Goal: Task Accomplishment & Management: Use online tool/utility

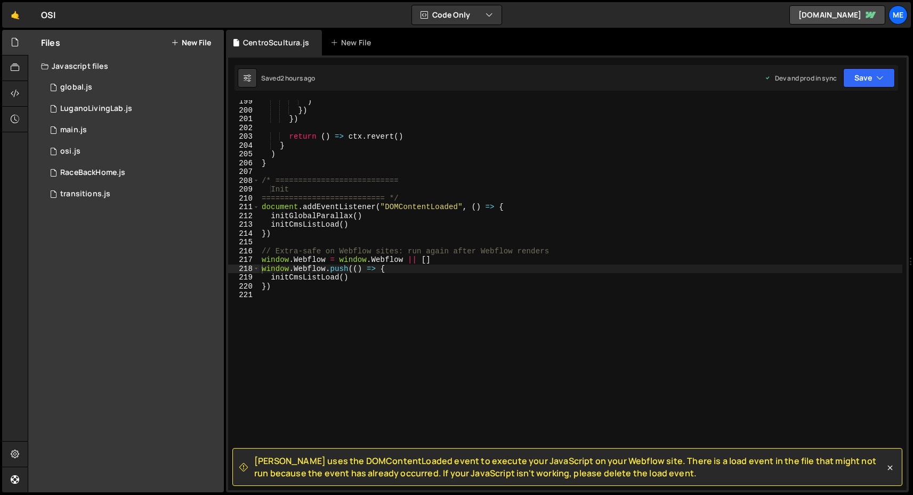
scroll to position [1745, 0]
type textarea "initCmsListLoad()"
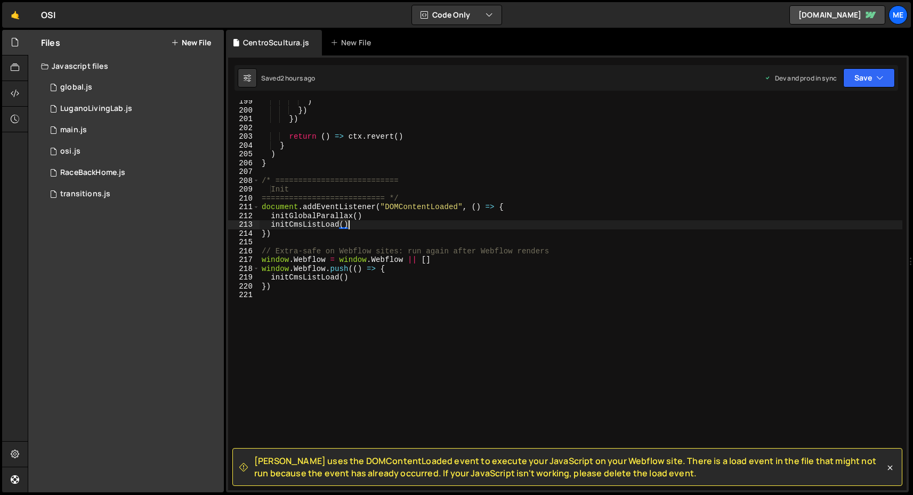
click at [359, 222] on div ") }) }) return ( ) => ctx . revert ( ) } ) } /* =========================== Ini…" at bounding box center [581, 300] width 643 height 407
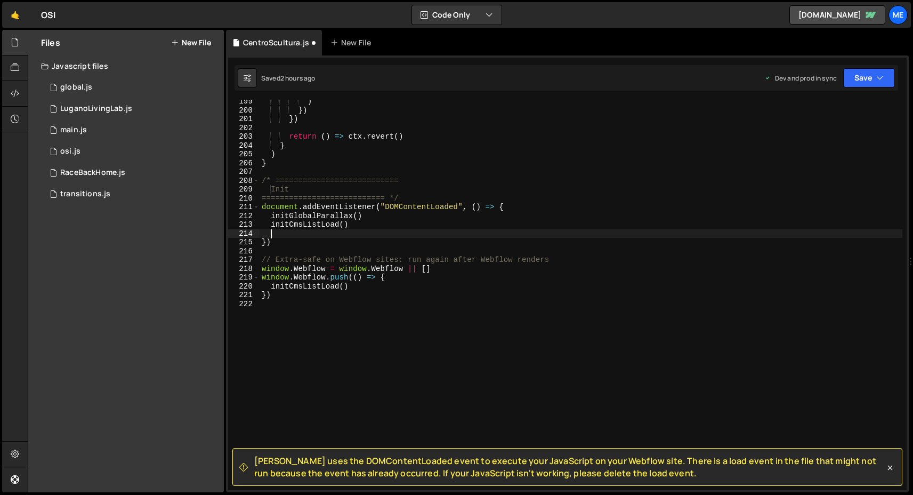
paste textarea
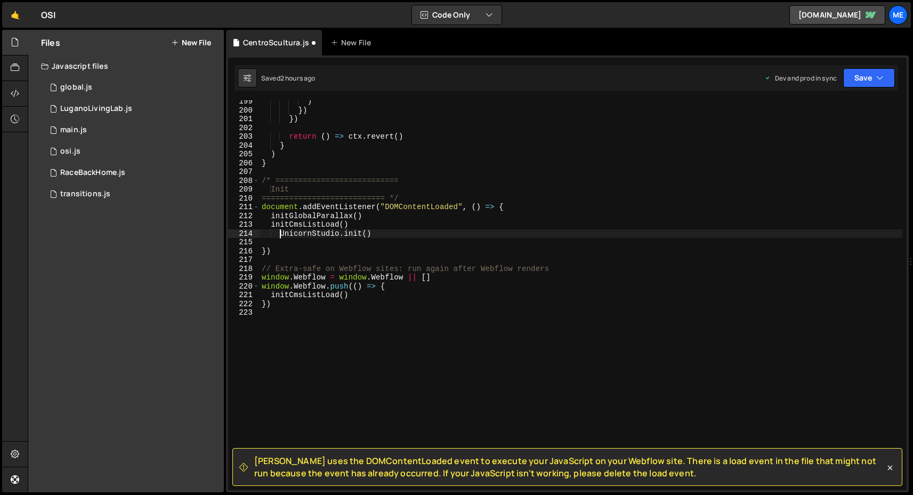
click at [279, 232] on div ") }) }) return ( ) => ctx . revert ( ) } ) } /* =========================== Ini…" at bounding box center [581, 300] width 643 height 407
click at [303, 247] on div ") }) }) return ( ) => ctx . revert ( ) } ) } /* =========================== Ini…" at bounding box center [581, 300] width 643 height 407
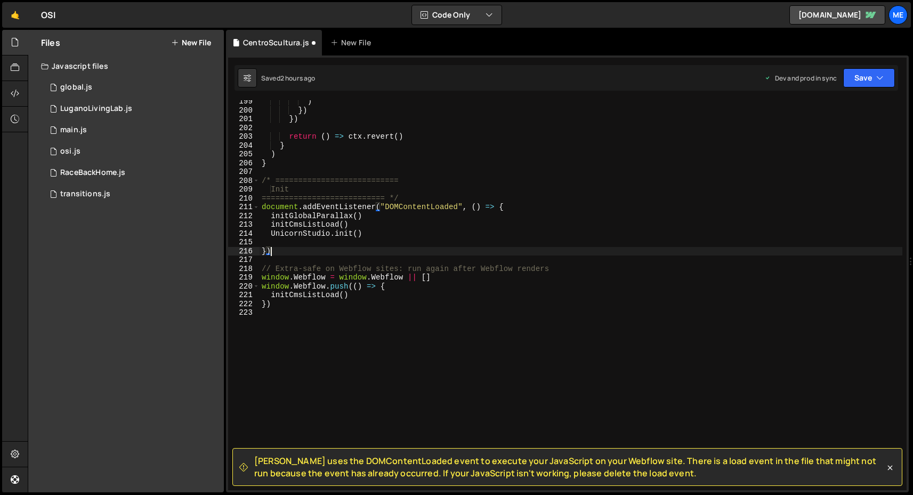
click at [334, 235] on div ") }) }) return ( ) => ctx . revert ( ) } ) } /* =========================== Ini…" at bounding box center [581, 300] width 643 height 407
type textarea "UnicornStudio.init()"
click at [325, 239] on div ") }) }) return ( ) => ctx . revert ( ) } ) } /* =========================== Ini…" at bounding box center [581, 300] width 643 height 407
click at [336, 232] on div ") }) }) return ( ) => ctx . revert ( ) } ) } /* =========================== Ini…" at bounding box center [581, 300] width 643 height 407
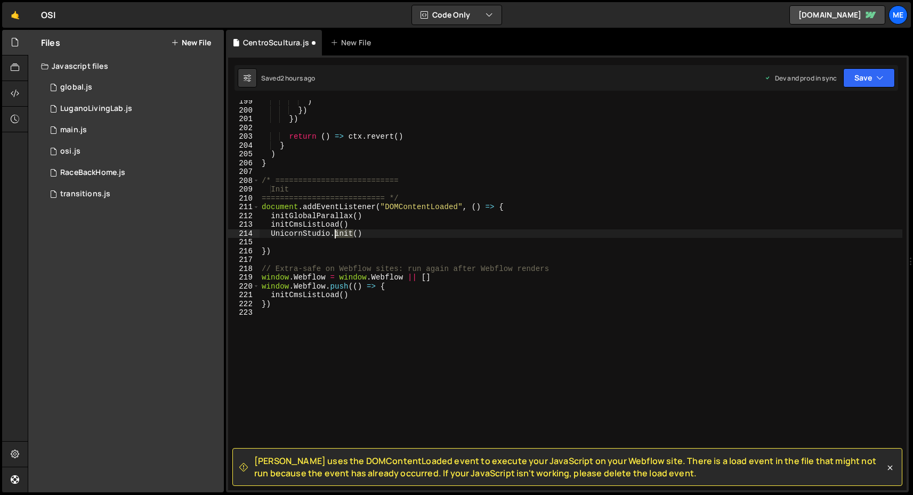
click at [336, 232] on div ") }) }) return ( ) => ctx . revert ( ) } ) } /* =========================== Ini…" at bounding box center [581, 300] width 643 height 407
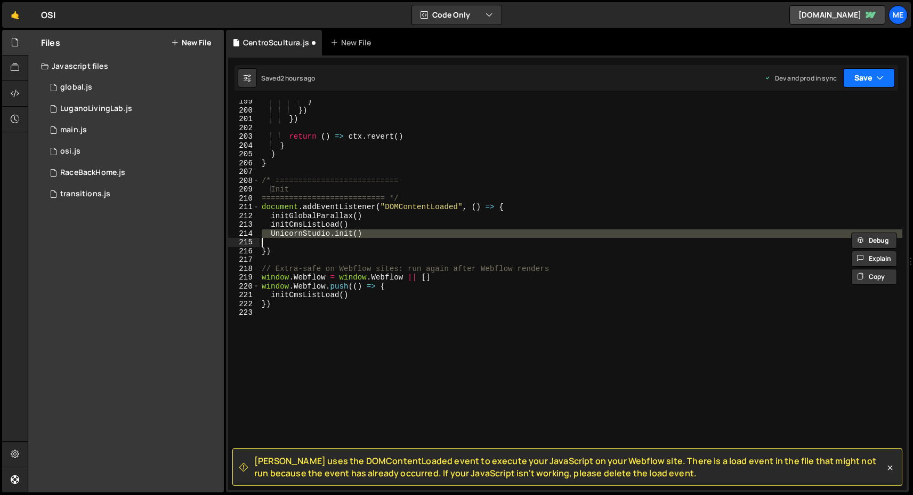
click at [853, 78] on button "Save" at bounding box center [869, 77] width 52 height 19
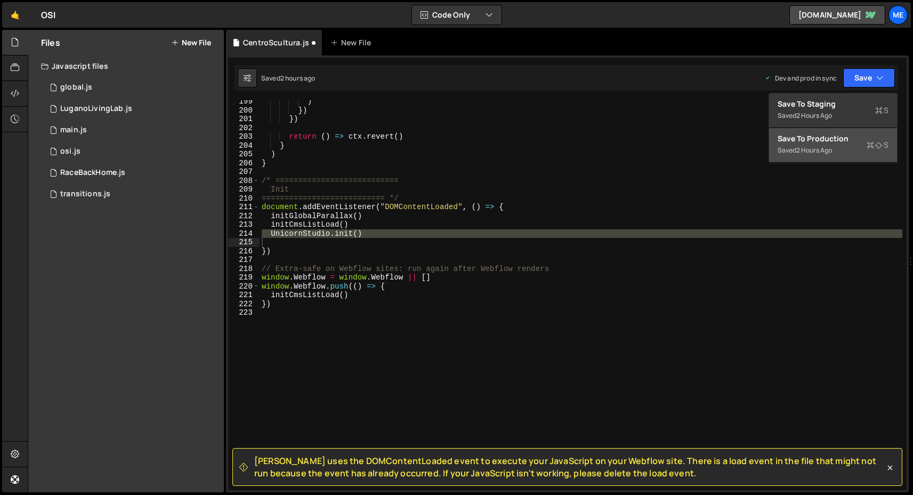
click at [836, 142] on div "Save to Production S" at bounding box center [833, 138] width 111 height 11
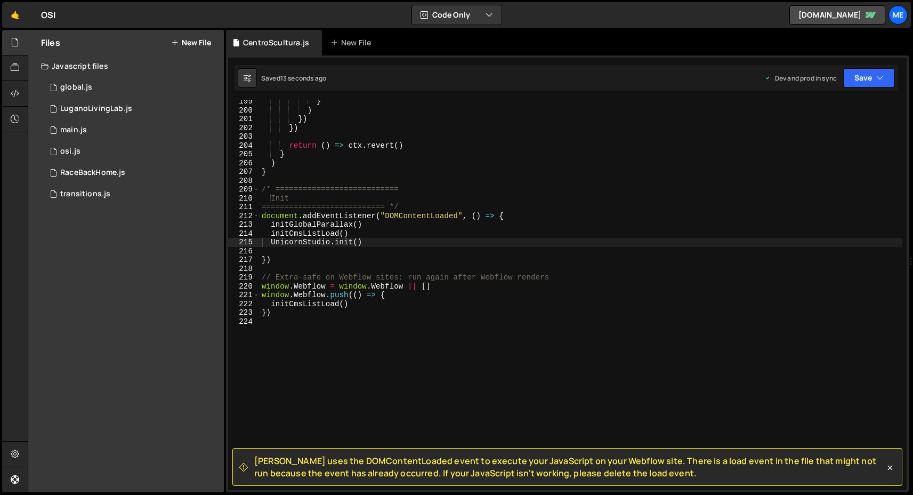
click at [331, 238] on div "} ) }) }) return ( ) => ctx . revert ( ) } ) } /* =========================== I…" at bounding box center [581, 300] width 643 height 407
type textarea "UnicornStudio.init()"
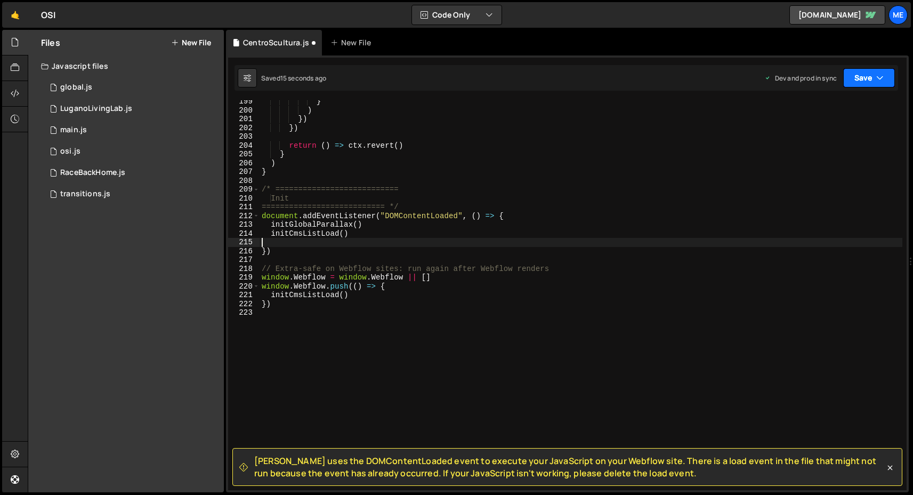
click at [873, 72] on button "Save" at bounding box center [869, 77] width 52 height 19
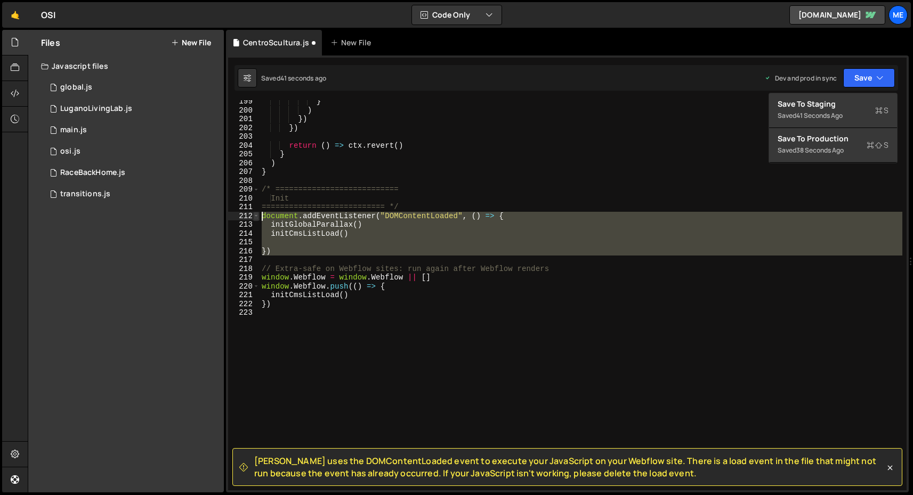
drag, startPoint x: 304, startPoint y: 257, endPoint x: 253, endPoint y: 216, distance: 65.7
click at [253, 216] on div "199 200 201 202 203 204 205 206 207 208 209 210 211 212 213 214 215 216 217 218…" at bounding box center [567, 295] width 679 height 390
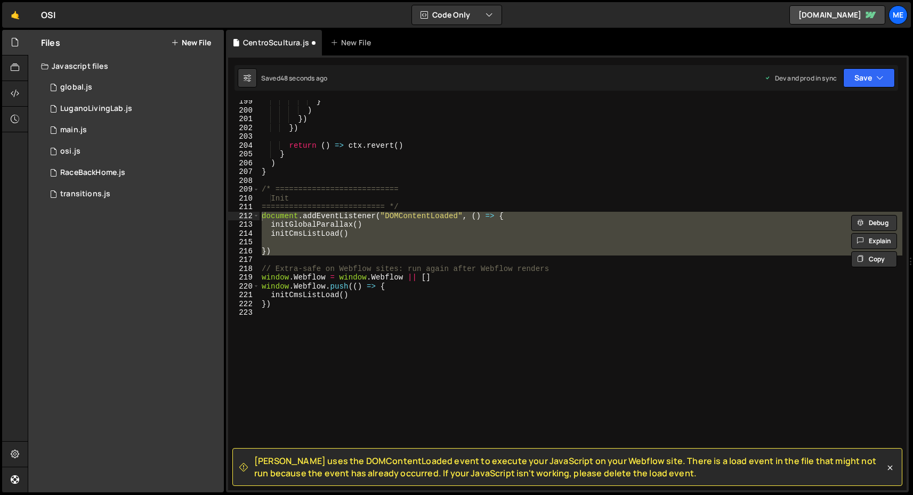
click at [373, 249] on div "} ) }) }) return ( ) => ctx . revert ( ) } ) } /* =========================== I…" at bounding box center [581, 295] width 643 height 390
type textarea "})"
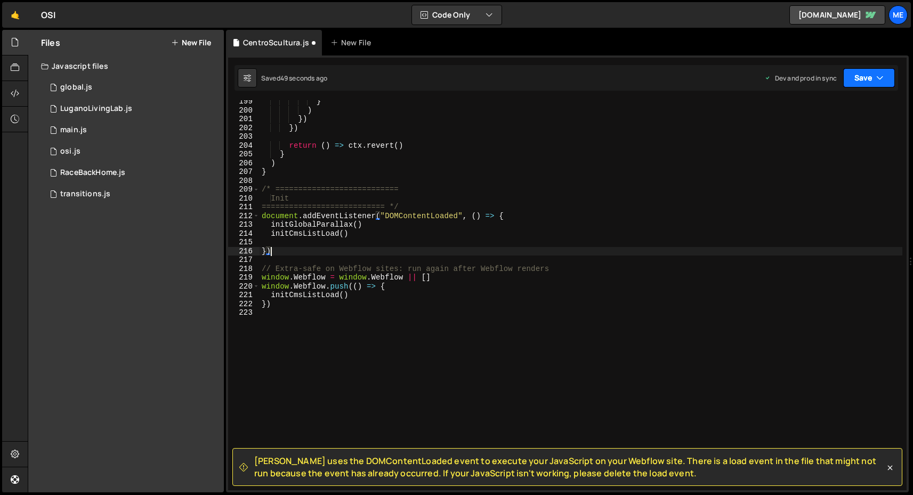
drag, startPoint x: 870, startPoint y: 83, endPoint x: 858, endPoint y: 102, distance: 23.1
click at [870, 82] on button "Save" at bounding box center [869, 77] width 52 height 19
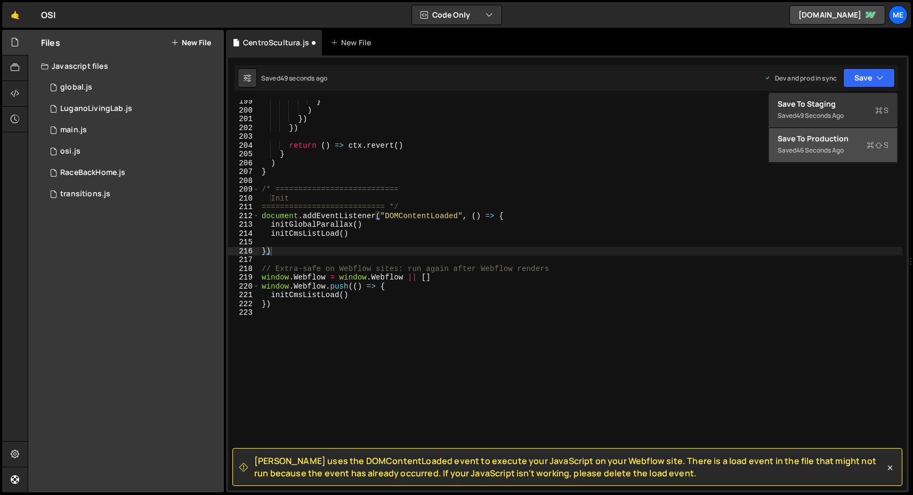
click at [813, 140] on div "Save to Production S" at bounding box center [833, 138] width 111 height 11
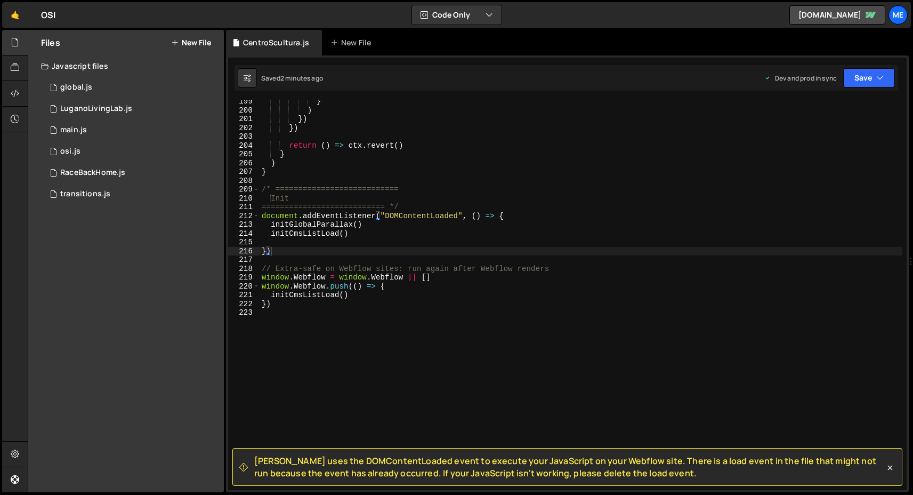
click at [413, 320] on div "} ) }) }) return ( ) => ctx . revert ( ) } ) } /* =========================== I…" at bounding box center [581, 300] width 643 height 407
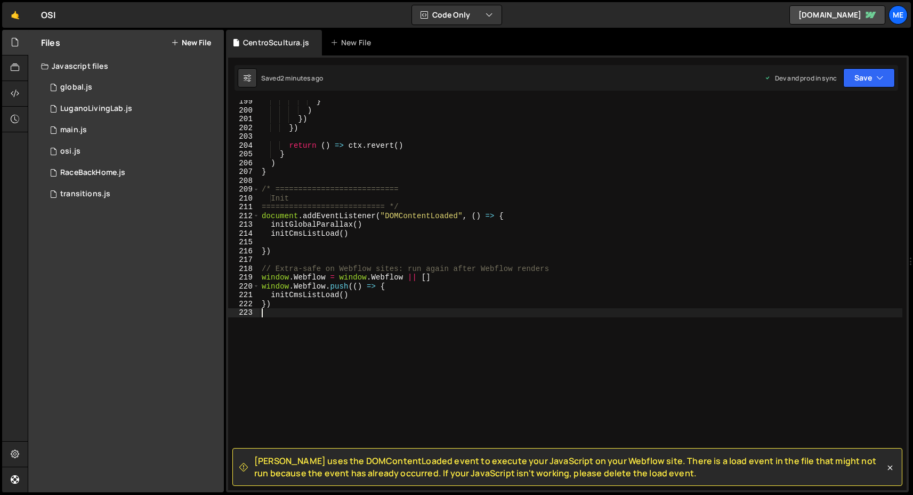
type textarea "})"
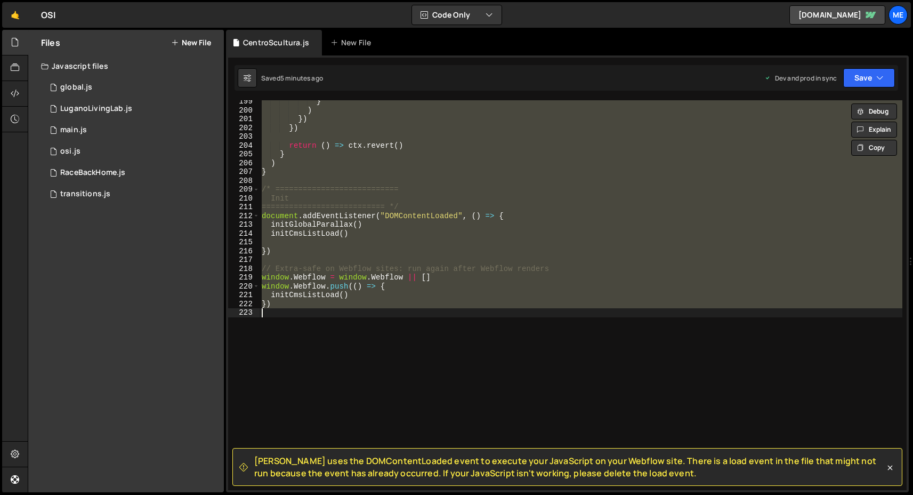
paste textarea
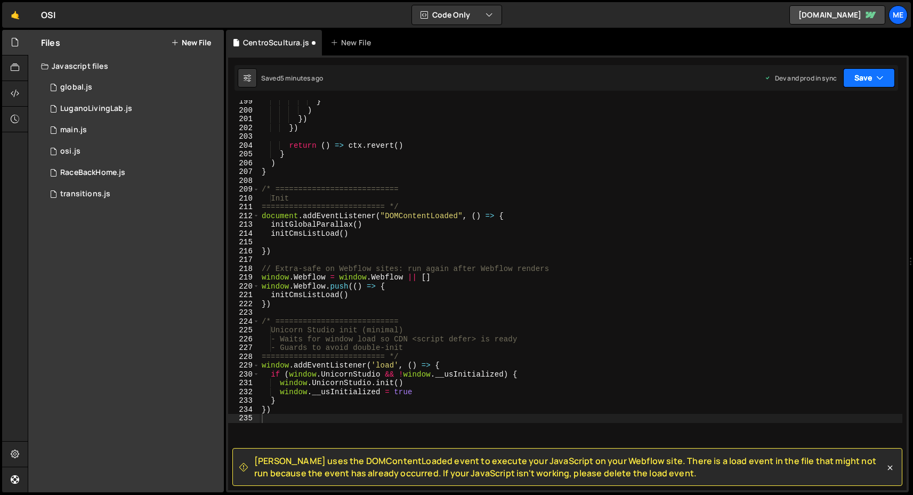
click at [858, 76] on button "Save" at bounding box center [869, 77] width 52 height 19
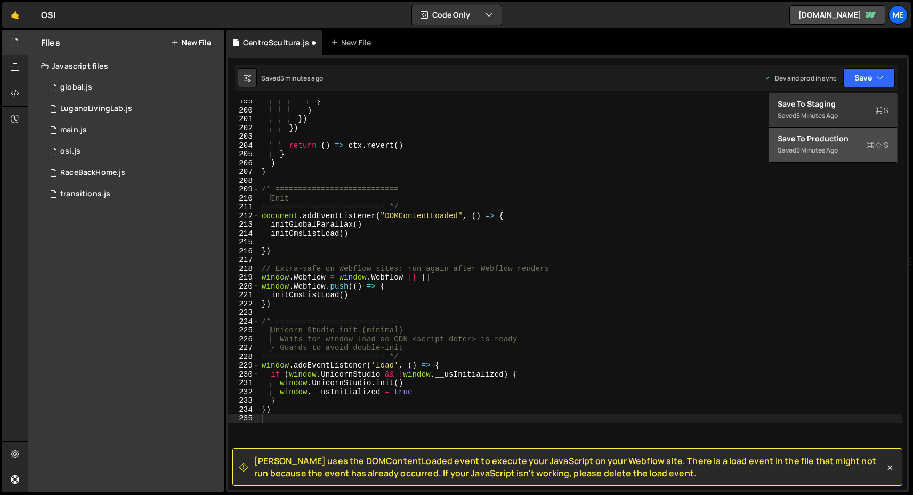
click at [823, 139] on div "Save to Production S" at bounding box center [833, 138] width 111 height 11
